Goal: Ask a question

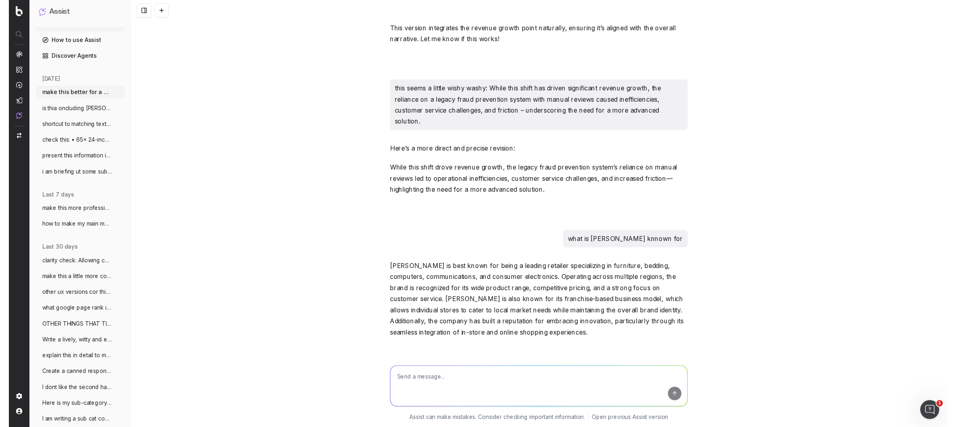
scroll to position [4927, 0]
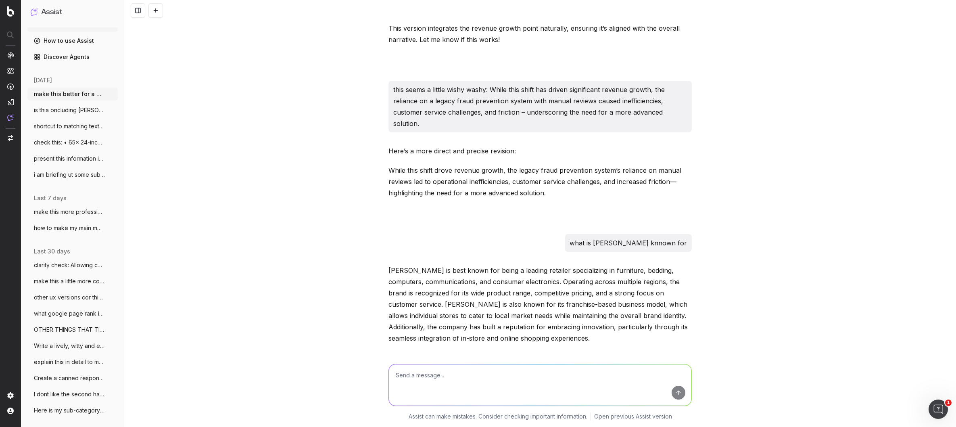
click at [158, 10] on button at bounding box center [155, 10] width 15 height 15
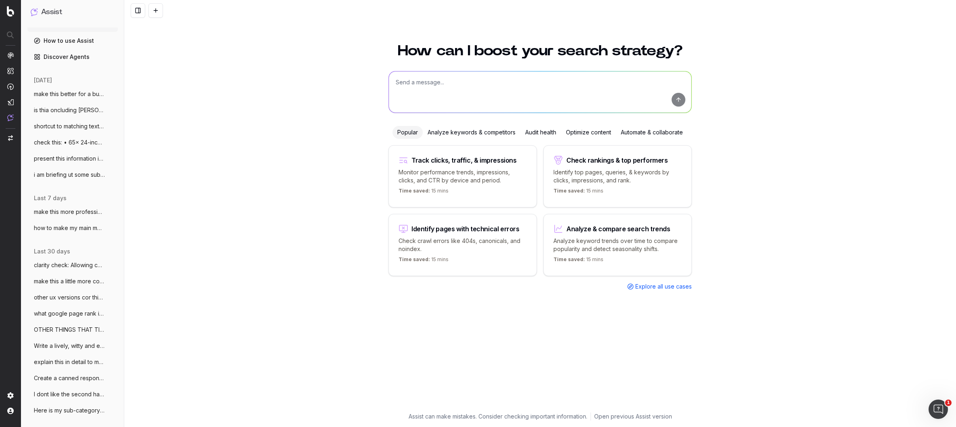
click at [433, 88] on textarea at bounding box center [540, 91] width 302 height 41
click at [468, 81] on textarea "You are a copywriter for an ecomm company in [GEOGRAPHIC_DATA]" at bounding box center [540, 91] width 302 height 41
click at [574, 80] on textarea "You are a copywriter for a large ecomm company in [GEOGRAPHIC_DATA]" at bounding box center [540, 91] width 302 height 41
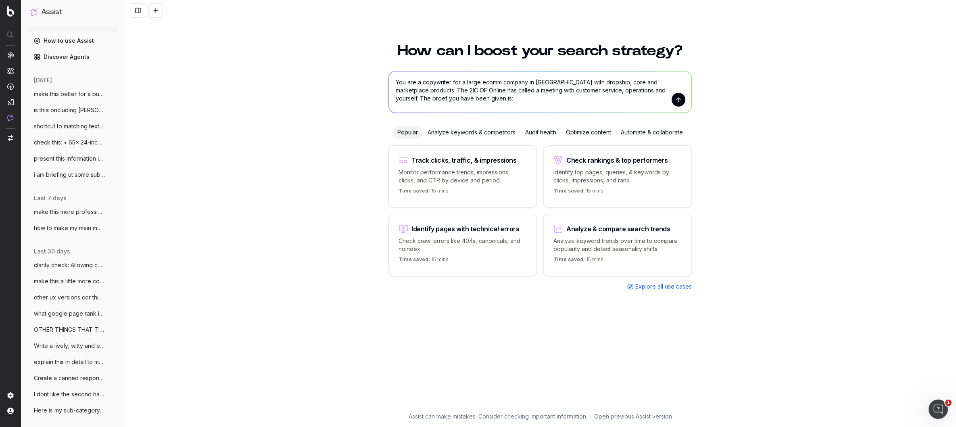
paste textarea "With the recent launch of Gift Cards, we unfortunately have an issue with the e…"
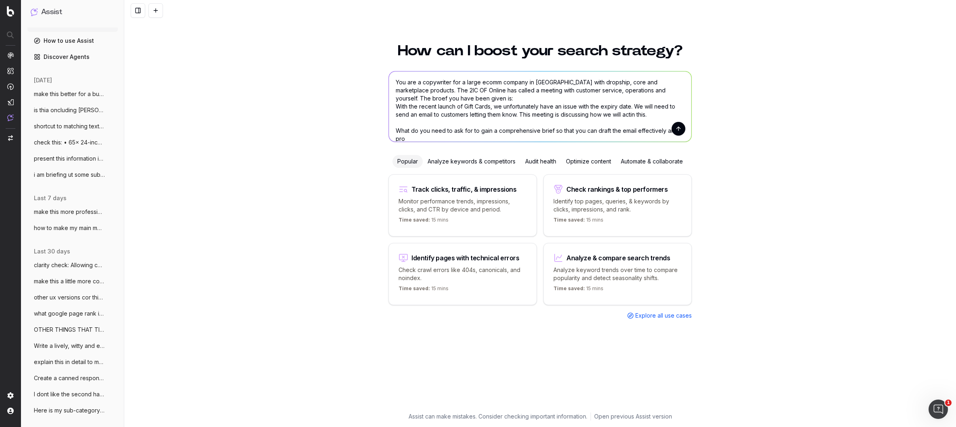
scroll to position [1, 0]
click at [662, 127] on textarea "You are a copywriter for a large ecomm company in [GEOGRAPHIC_DATA] with dropsh…" at bounding box center [540, 106] width 302 height 70
type textarea "You are a copywriter for a large ecomm company in [GEOGRAPHIC_DATA] with dropsh…"
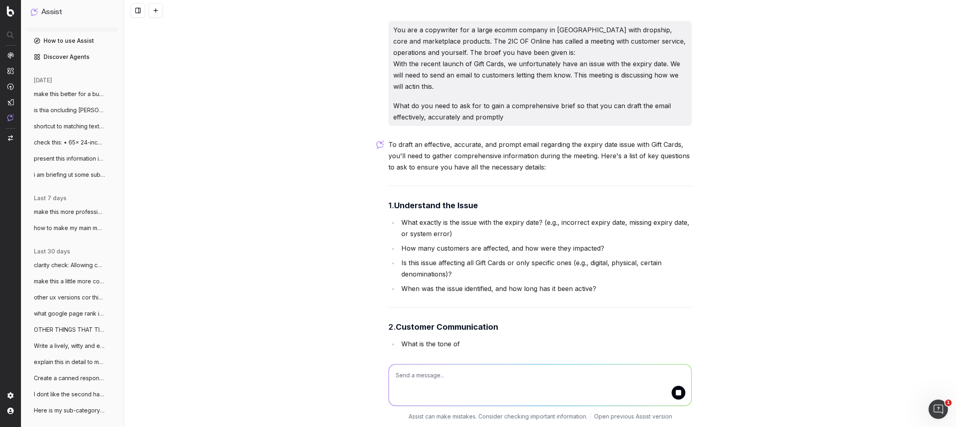
scroll to position [3, 0]
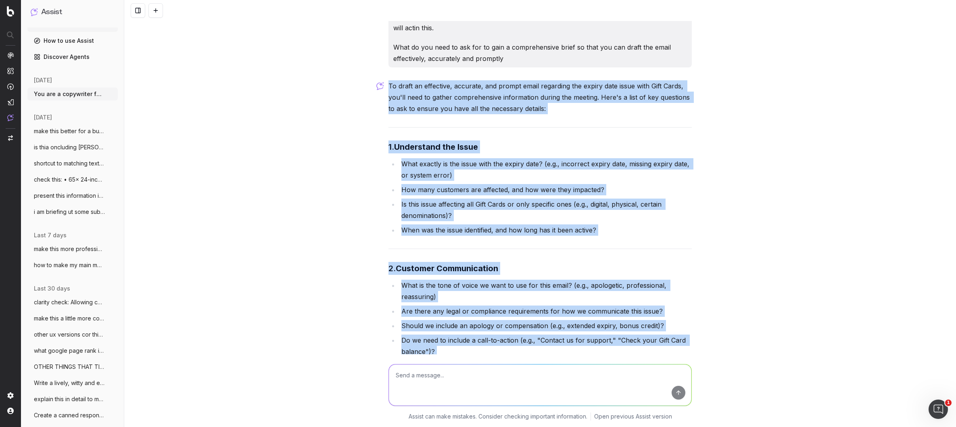
scroll to position [59, 0]
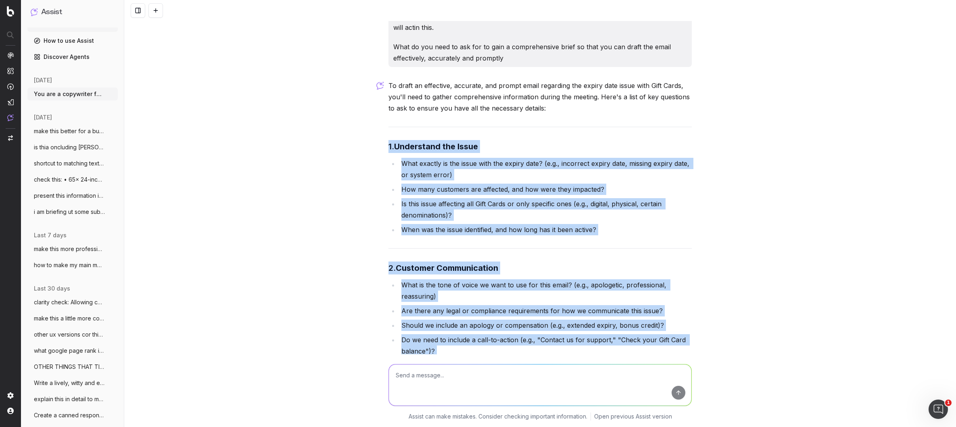
drag, startPoint x: 668, startPoint y: 334, endPoint x: 389, endPoint y: 147, distance: 336.2
click at [389, 147] on div "You are a copywriter for a large ecomm company in [GEOGRAPHIC_DATA] with dropsh…" at bounding box center [539, 213] width 831 height 427
